Goal: Task Accomplishment & Management: Complete application form

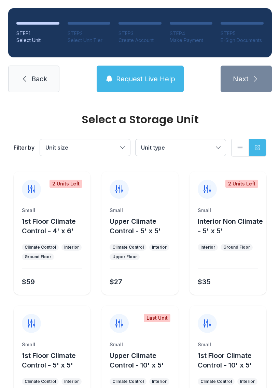
scroll to position [-2, 0]
click at [39, 86] on link "Back" at bounding box center [33, 79] width 51 height 27
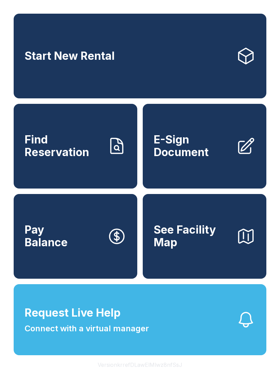
click at [84, 145] on span "Find Reservation" at bounding box center [63, 145] width 77 height 25
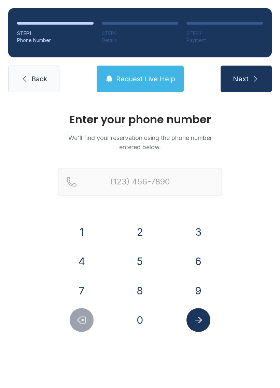
click at [139, 285] on button "8" at bounding box center [140, 290] width 24 height 24
click at [88, 224] on button "1" at bounding box center [82, 232] width 24 height 24
click at [196, 224] on button "3" at bounding box center [198, 232] width 24 height 24
click at [137, 260] on button "5" at bounding box center [140, 261] width 24 height 24
click at [190, 291] on button "9" at bounding box center [198, 290] width 24 height 24
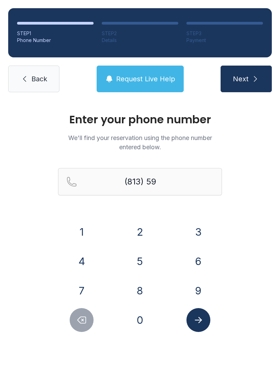
click at [142, 287] on button "8" at bounding box center [140, 290] width 24 height 24
click at [140, 260] on button "5" at bounding box center [140, 261] width 24 height 24
click at [82, 261] on button "4" at bounding box center [82, 261] width 24 height 24
click at [190, 284] on button "9" at bounding box center [198, 290] width 24 height 24
click at [137, 318] on button "0" at bounding box center [140, 320] width 24 height 24
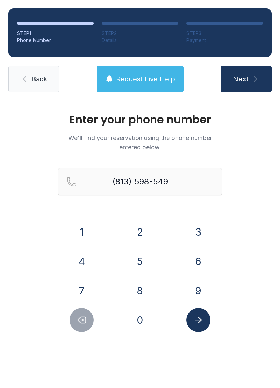
type input "[PHONE_NUMBER]"
click at [198, 320] on icon "Submit lookup form" at bounding box center [198, 320] width 10 height 10
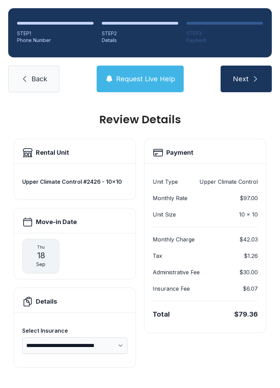
click at [250, 79] on button "Next" at bounding box center [245, 79] width 51 height 27
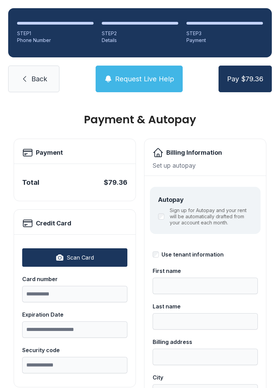
click at [92, 255] on span "Scan Card" at bounding box center [80, 257] width 27 height 8
click at [41, 293] on input "Card number" at bounding box center [74, 294] width 105 height 16
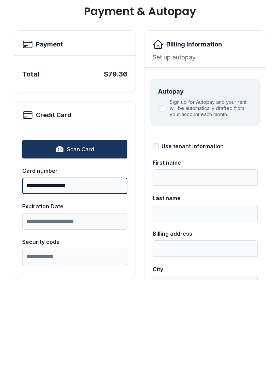
type input "**********"
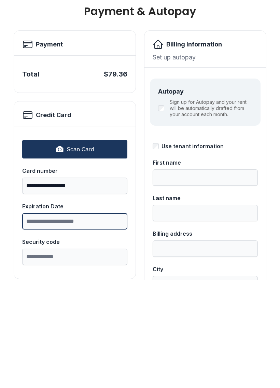
click at [75, 321] on input "Expiration Date" at bounding box center [74, 329] width 105 height 16
type input "*****"
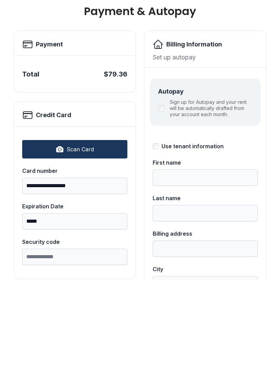
click at [91, 357] on input "Security code" at bounding box center [74, 365] width 105 height 16
type input "***"
click at [219, 277] on input "First name" at bounding box center [204, 285] width 105 height 16
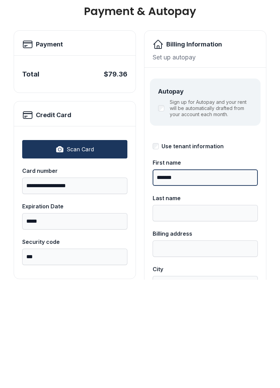
type input "*******"
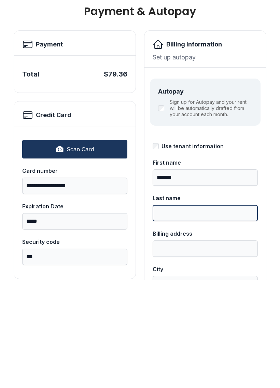
click at [207, 313] on input "Last name" at bounding box center [204, 321] width 105 height 16
type input "*******"
click at [213, 348] on input "Billing address" at bounding box center [204, 356] width 105 height 16
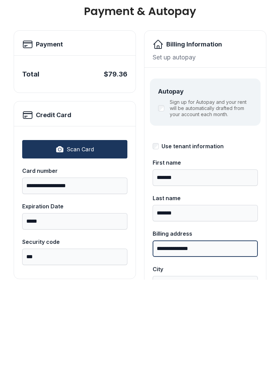
type input "**********"
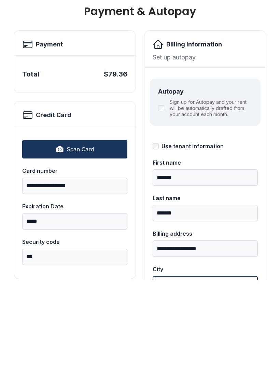
click at [204, 384] on input "City" at bounding box center [204, 392] width 105 height 16
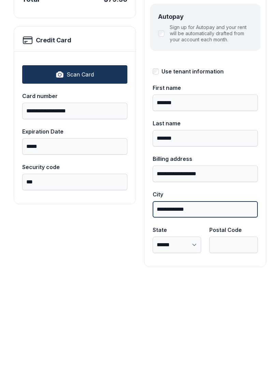
scroll to position [74, 0]
type input "**********"
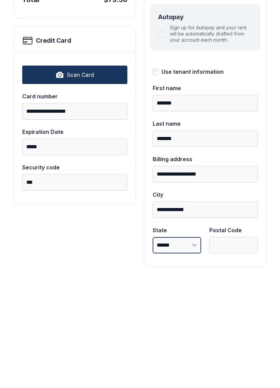
click at [183, 345] on select "**********" at bounding box center [176, 353] width 48 height 16
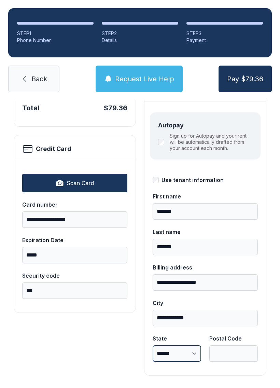
select select "**"
click at [236, 345] on input "Postal Code" at bounding box center [233, 353] width 48 height 16
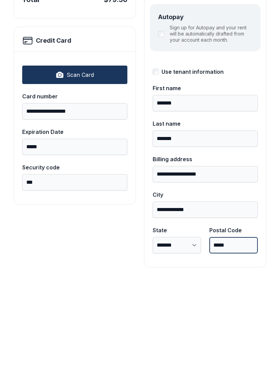
type input "*****"
click at [199, 238] on input "*******" at bounding box center [204, 246] width 105 height 16
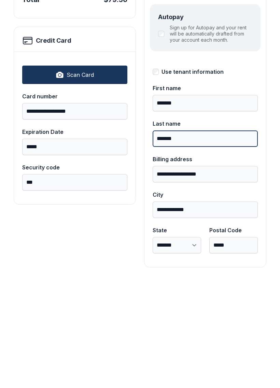
click at [245, 66] on button "Pay $79.36" at bounding box center [244, 79] width 53 height 27
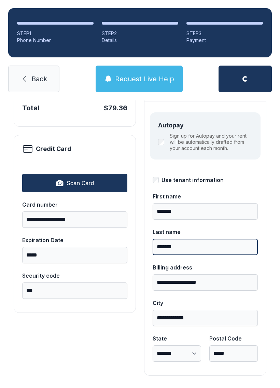
click at [190, 238] on input "*******" at bounding box center [204, 246] width 105 height 16
type input "*"
type input "*****"
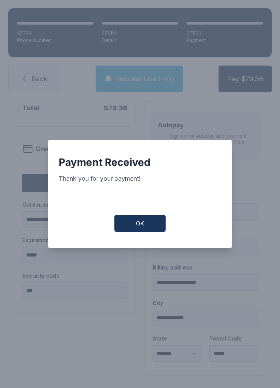
click at [148, 219] on button "OK" at bounding box center [139, 223] width 51 height 17
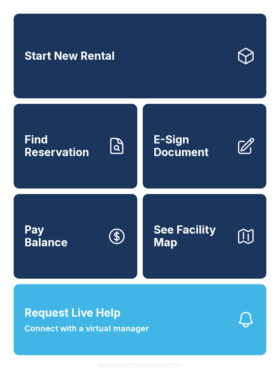
click at [76, 158] on span "Find Reservation" at bounding box center [63, 145] width 77 height 25
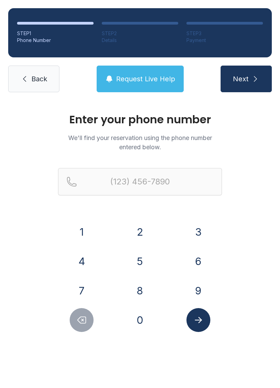
click at [136, 286] on button "8" at bounding box center [140, 290] width 24 height 24
click at [84, 234] on button "1" at bounding box center [82, 232] width 24 height 24
click at [195, 231] on button "3" at bounding box center [198, 232] width 24 height 24
click at [139, 258] on button "5" at bounding box center [140, 261] width 24 height 24
click at [196, 283] on button "9" at bounding box center [198, 290] width 24 height 24
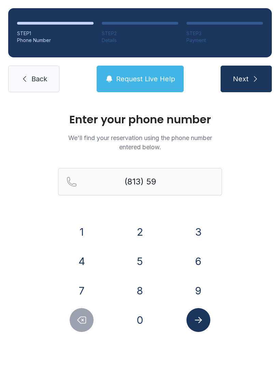
click at [144, 289] on button "8" at bounding box center [140, 290] width 24 height 24
click at [143, 263] on button "5" at bounding box center [140, 261] width 24 height 24
click at [86, 257] on button "4" at bounding box center [82, 261] width 24 height 24
click at [201, 279] on button "9" at bounding box center [198, 290] width 24 height 24
click at [138, 318] on button "0" at bounding box center [140, 320] width 24 height 24
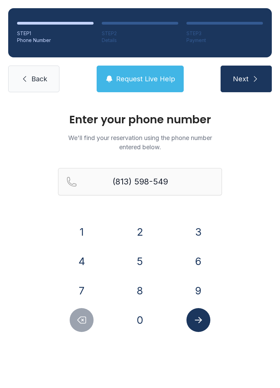
type input "[PHONE_NUMBER]"
click at [199, 322] on icon "Submit lookup form" at bounding box center [197, 320] width 7 height 6
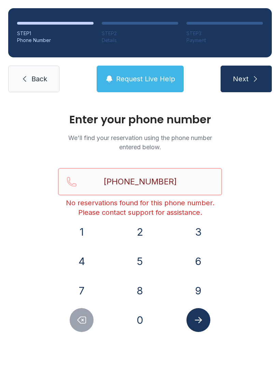
click at [186, 178] on input "[PHONE_NUMBER]" at bounding box center [140, 181] width 164 height 27
click at [248, 205] on div "Enter your phone number We'll find your reservation using the phone number ente…" at bounding box center [140, 229] width 280 height 259
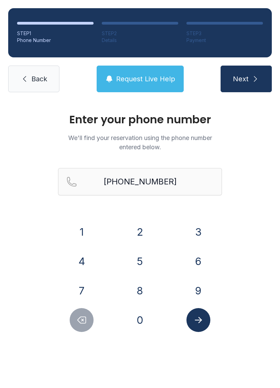
click at [249, 74] on button "Next" at bounding box center [245, 79] width 51 height 27
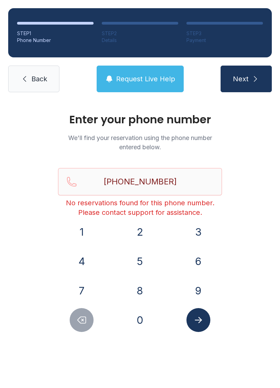
click at [39, 75] on span "Back" at bounding box center [39, 79] width 16 height 10
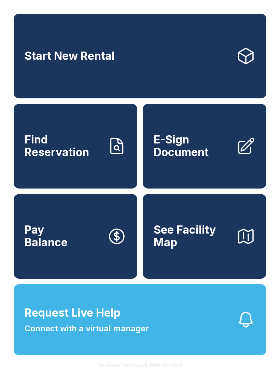
click at [199, 139] on link "E-Sign Document" at bounding box center [204, 146] width 123 height 85
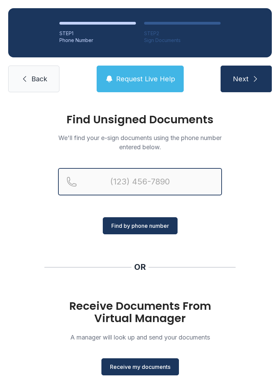
click at [130, 185] on input "Reservation phone number" at bounding box center [140, 181] width 164 height 27
type input "("
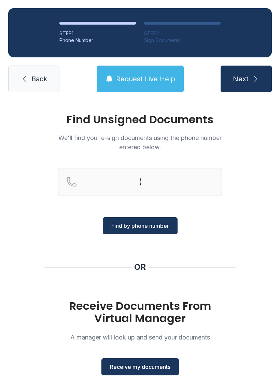
click at [40, 84] on link "Back" at bounding box center [33, 79] width 51 height 27
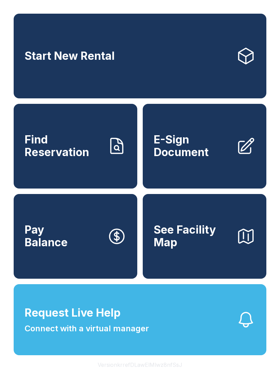
click at [221, 167] on link "E-Sign Document" at bounding box center [204, 146] width 123 height 85
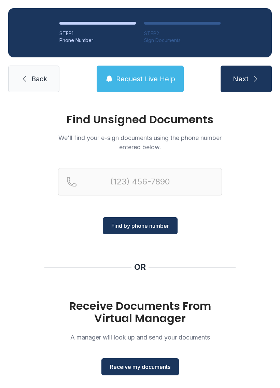
click at [154, 364] on span "Receive my documents" at bounding box center [140, 366] width 60 height 8
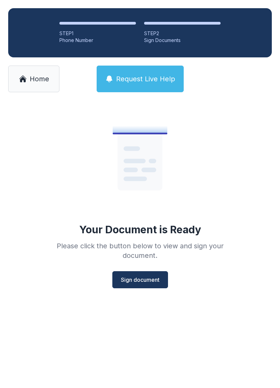
click at [152, 276] on span "Sign document" at bounding box center [140, 279] width 39 height 8
click at [34, 79] on span "Home" at bounding box center [39, 79] width 19 height 10
